Goal: Information Seeking & Learning: Learn about a topic

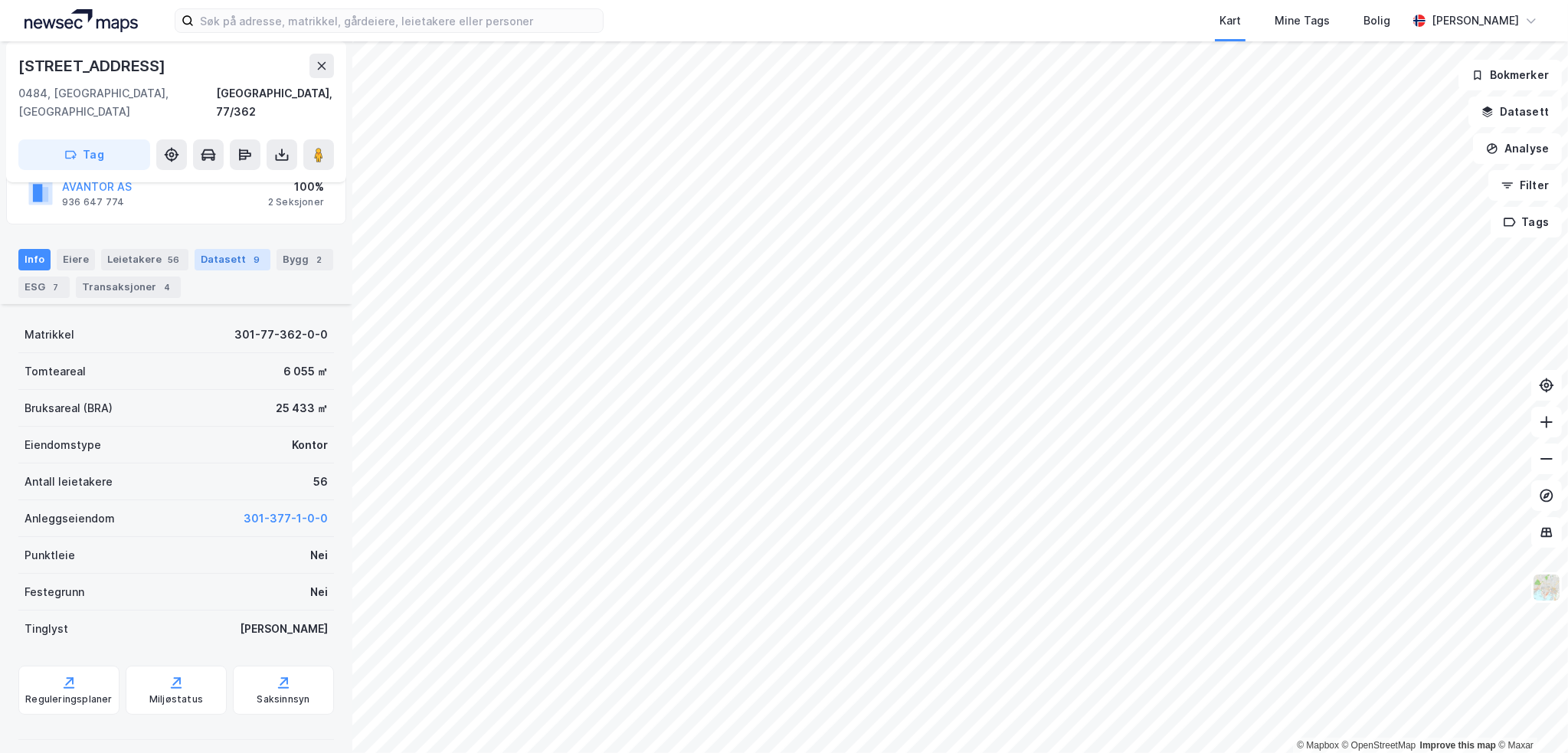
scroll to position [178, 0]
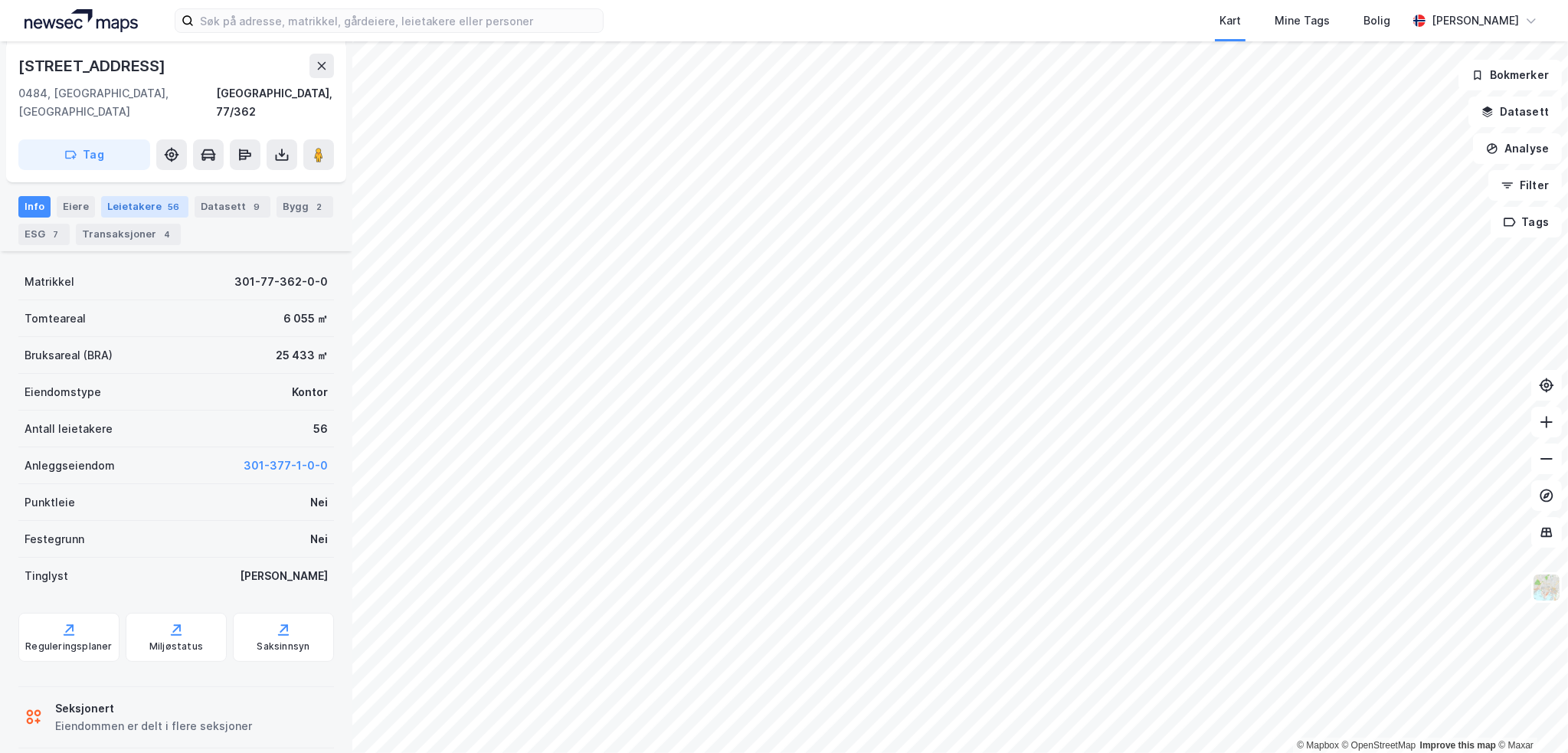
click at [142, 196] on div "Leietakere 56" at bounding box center [144, 207] width 87 height 22
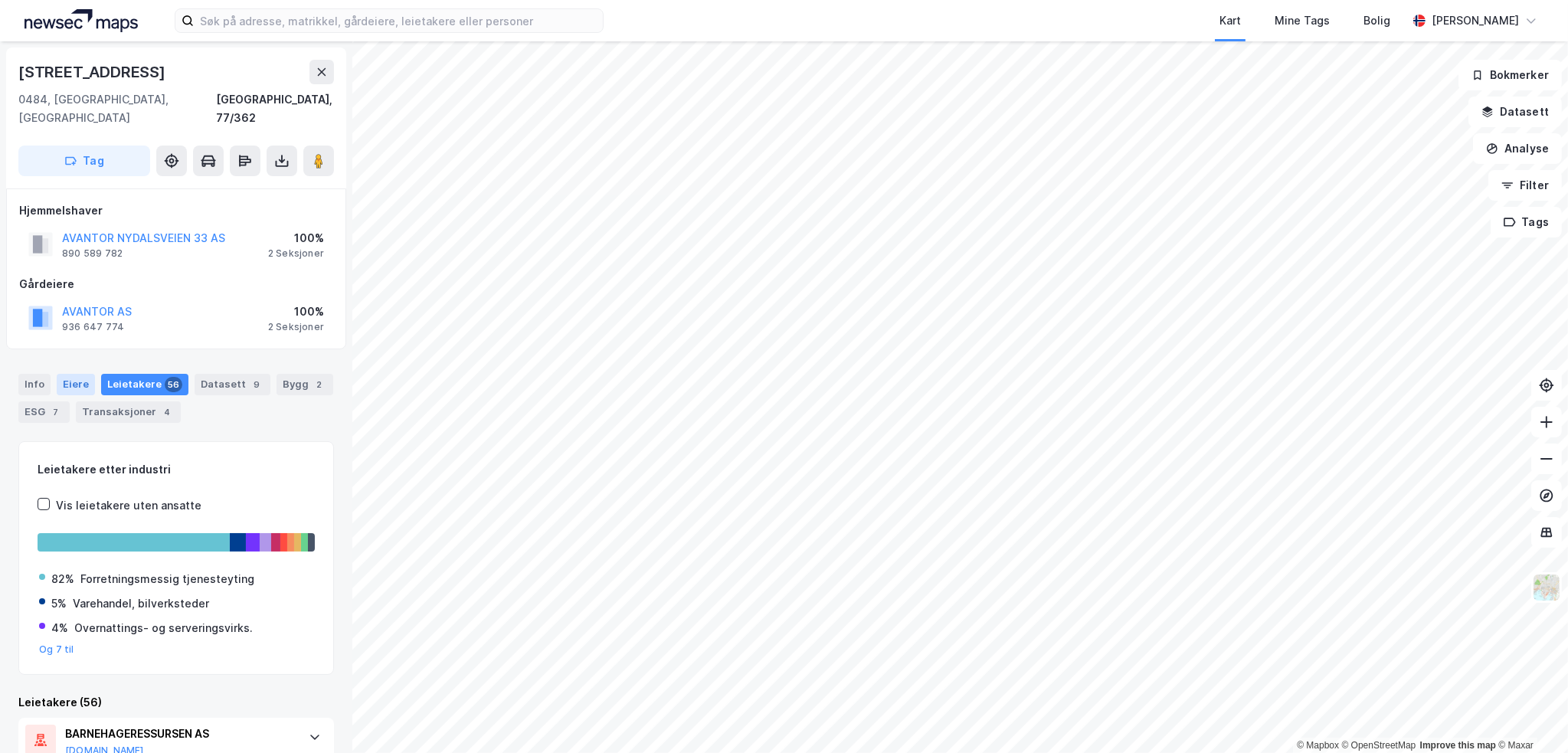
click at [73, 374] on div "Eiere" at bounding box center [75, 384] width 39 height 22
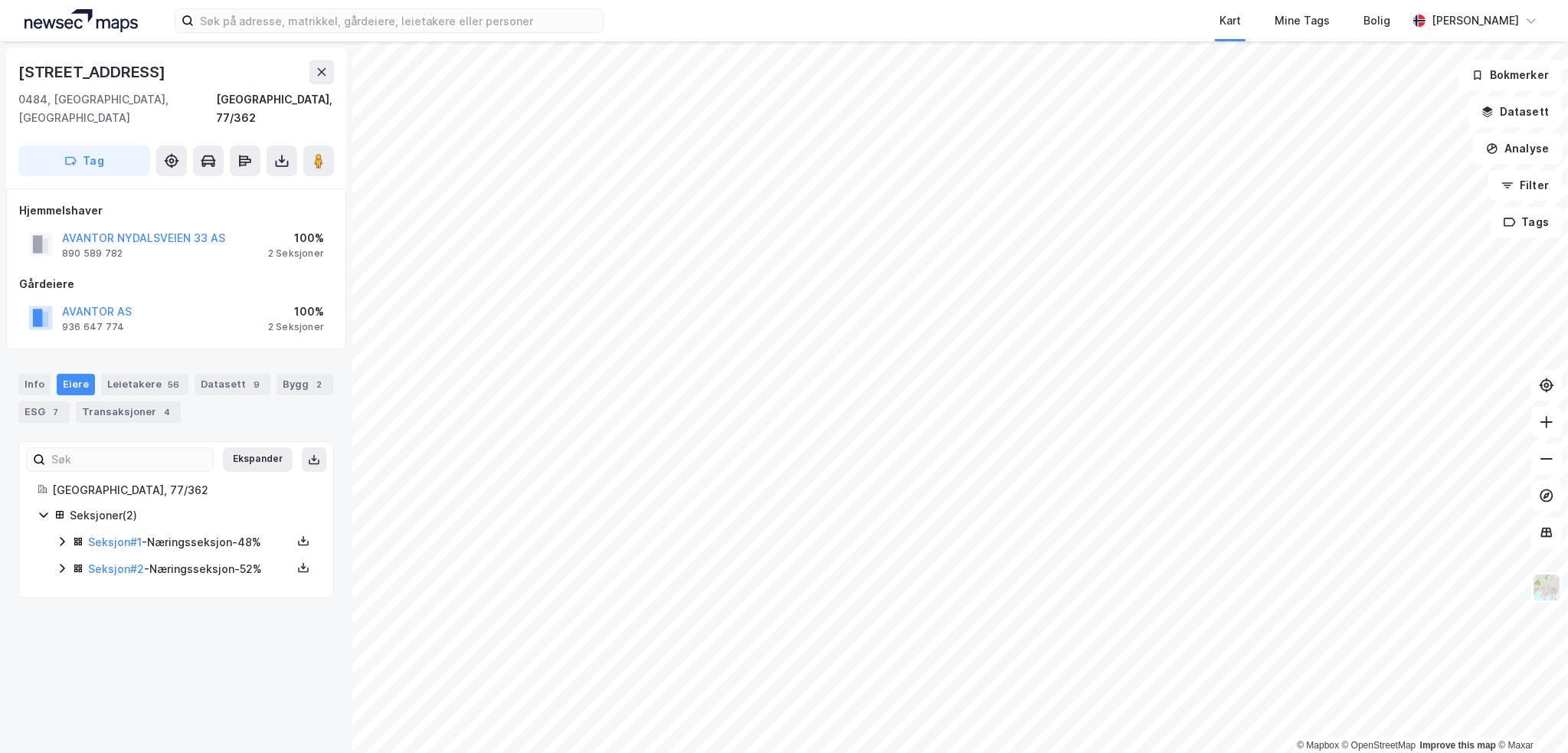
click at [183, 560] on div "Seksjon # 2 - Næringsseksjon - 52%" at bounding box center [190, 569] width 204 height 19
click at [209, 534] on div "Seksjon # 1 - Næringsseksjon - 48%" at bounding box center [190, 543] width 204 height 19
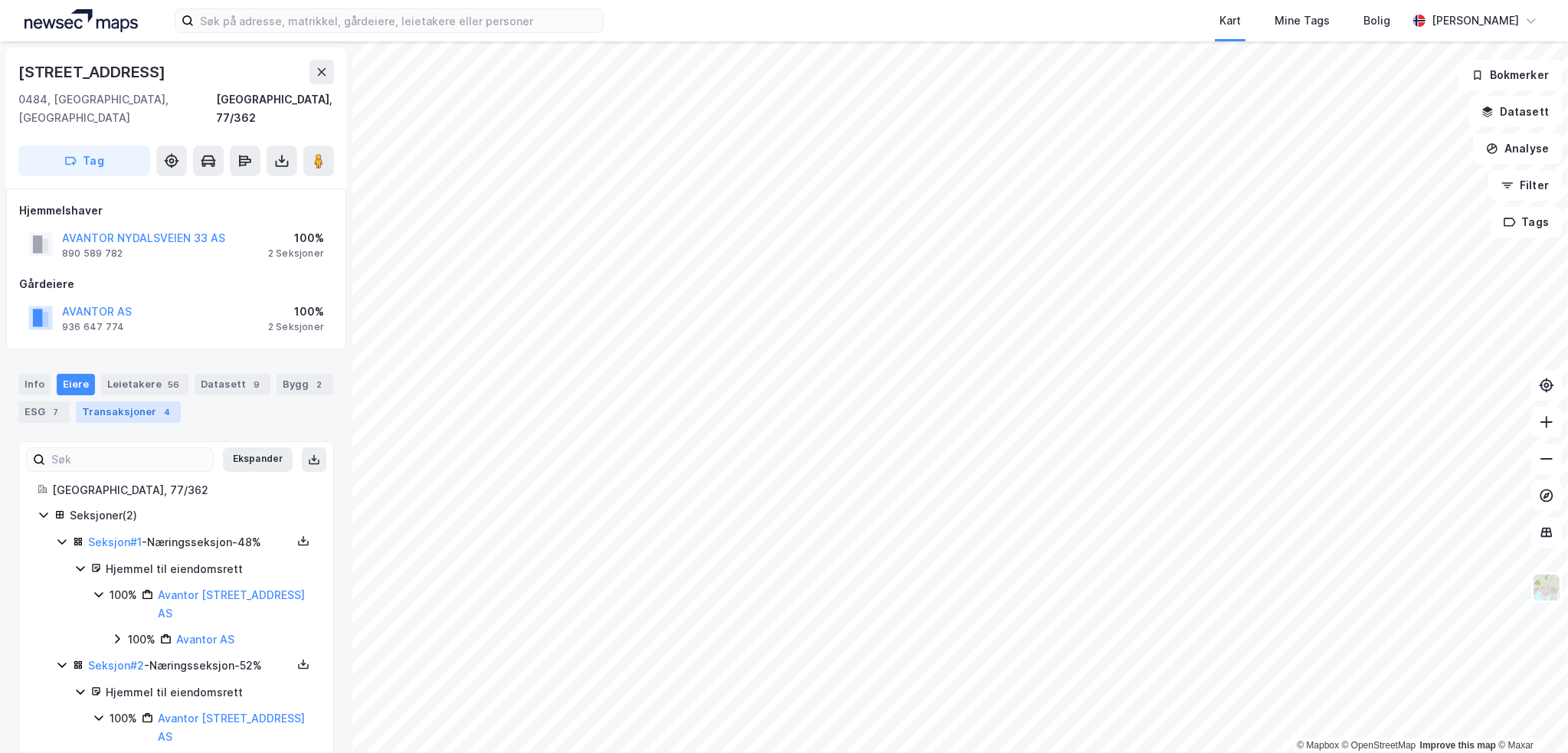
click at [92, 401] on div "Transaksjoner 4" at bounding box center [128, 412] width 105 height 22
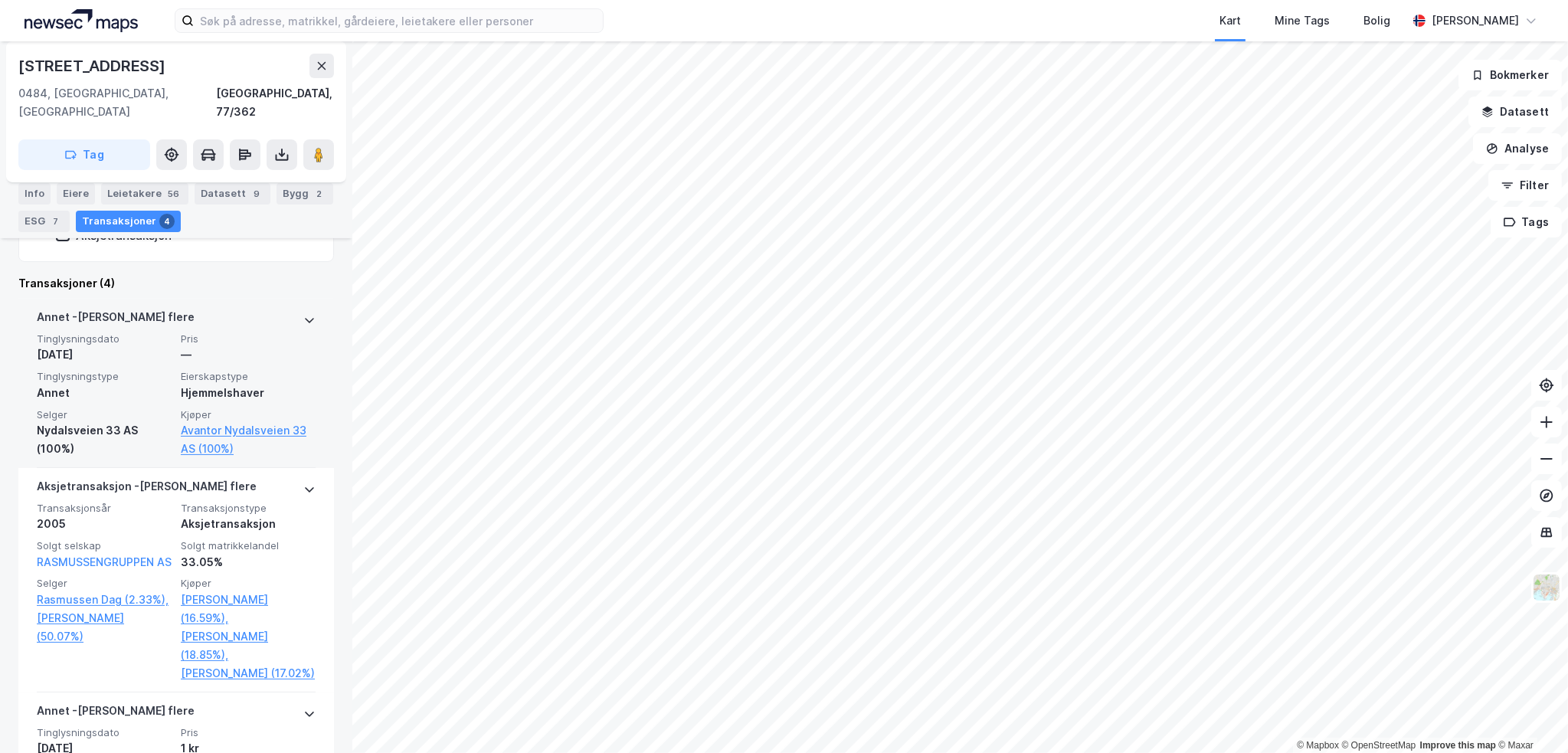
scroll to position [359, 0]
